Goal: Information Seeking & Learning: Find specific page/section

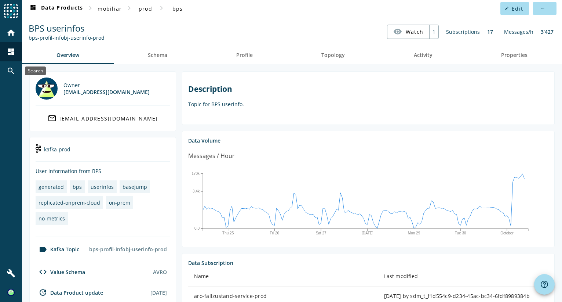
click at [11, 69] on mat-icon "search" at bounding box center [11, 70] width 9 height 9
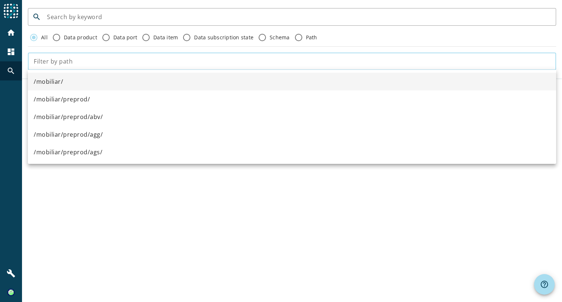
click at [59, 59] on input "text" at bounding box center [292, 61] width 517 height 9
paste input "vvn-dxvert-infobj-vrsvereinbarung"
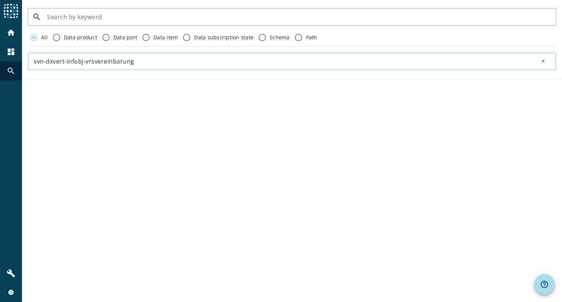
type input "vvn-dxvert-infobj-vrsvereinbarung"
click button "close" at bounding box center [544, 61] width 23 height 15
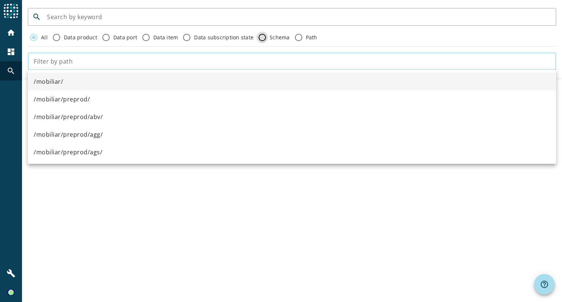
click at [259, 36] on input "Schema" at bounding box center [262, 38] width 12 height 12
radio input "true"
click at [144, 61] on input "text" at bounding box center [292, 61] width 517 height 9
paste input "vvn-dxvert-infobj-vrsvereinbarung"
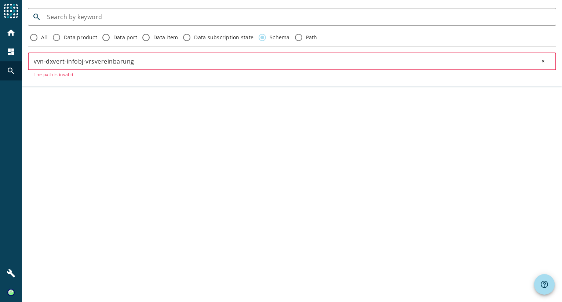
type input "vvn-dxvert-infobj-vrsvereinbarung"
click button "close" at bounding box center [544, 61] width 23 height 15
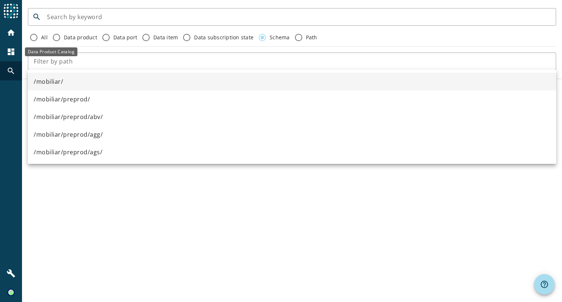
click at [11, 51] on mat-icon "dashboard" at bounding box center [11, 51] width 9 height 9
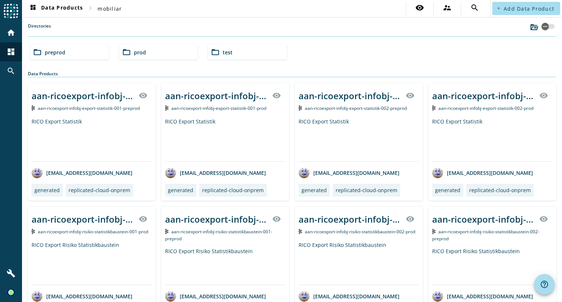
click at [63, 56] on div "folder_open preprod" at bounding box center [69, 52] width 79 height 15
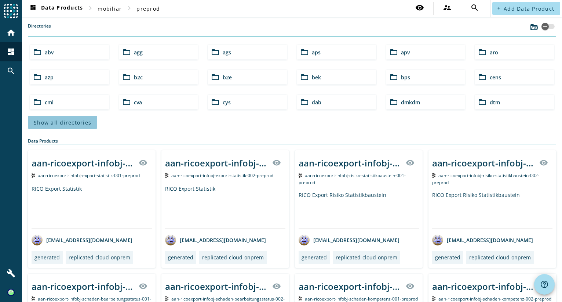
click at [68, 124] on span "Show all directories" at bounding box center [63, 122] width 58 height 7
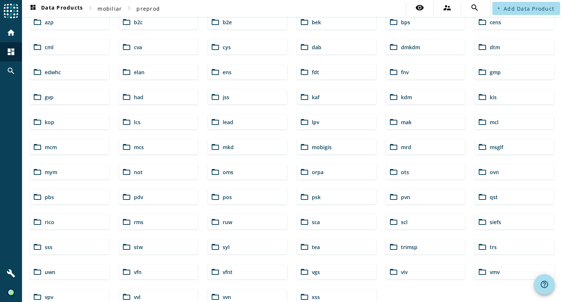
scroll to position [147, 0]
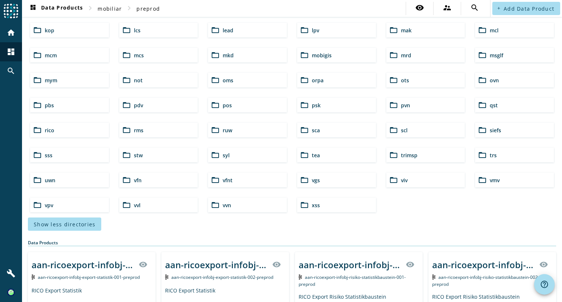
click at [239, 202] on div "folder_open vvn" at bounding box center [247, 204] width 79 height 15
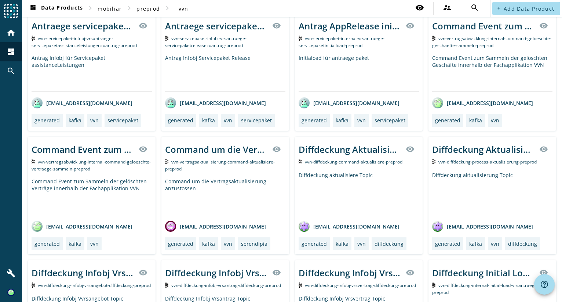
scroll to position [269, 0]
